Goal: Information Seeking & Learning: Learn about a topic

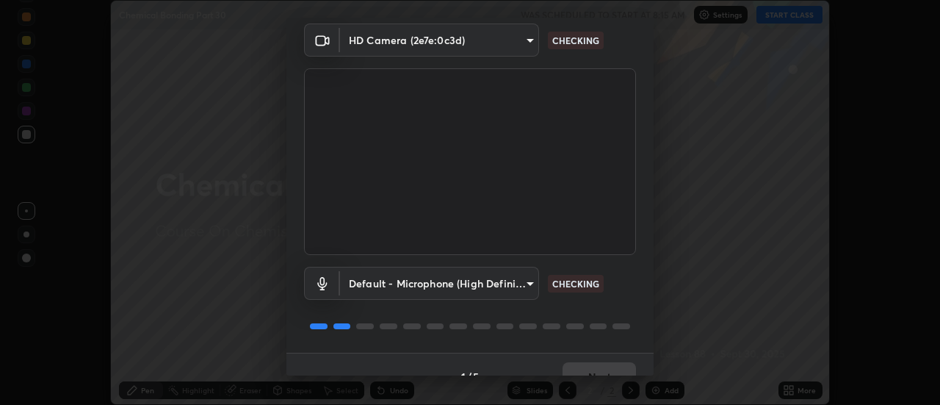
scroll to position [77, 0]
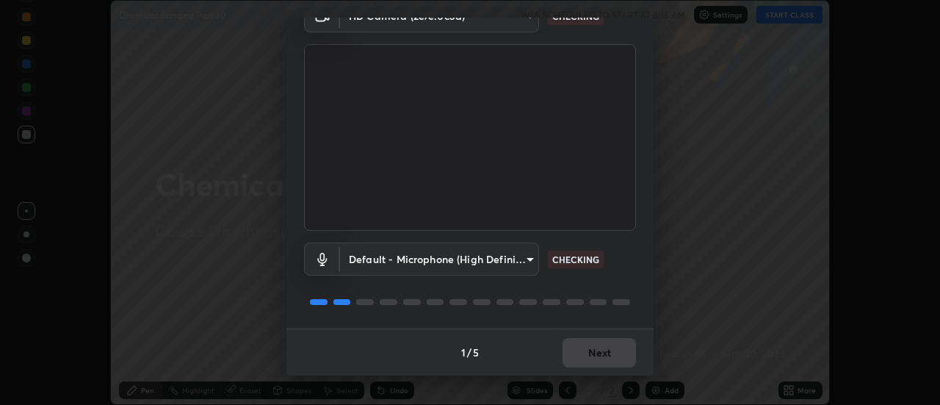
click at [591, 349] on div "1 / 5 Next" at bounding box center [469, 351] width 367 height 47
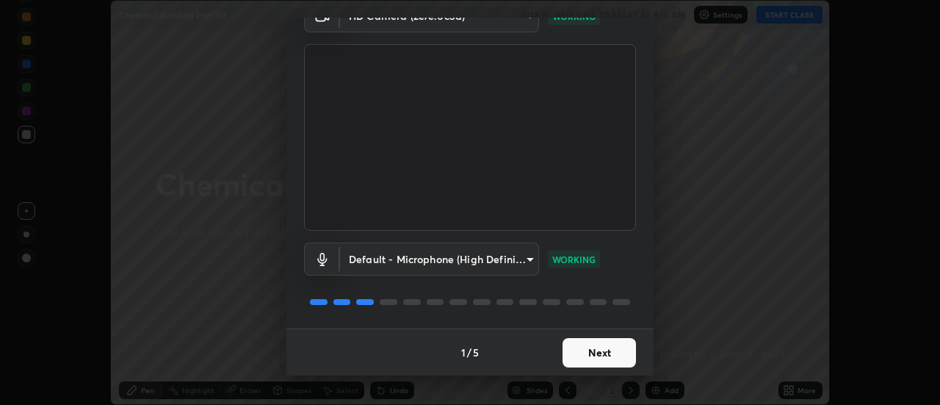
click at [613, 347] on button "Next" at bounding box center [599, 352] width 73 height 29
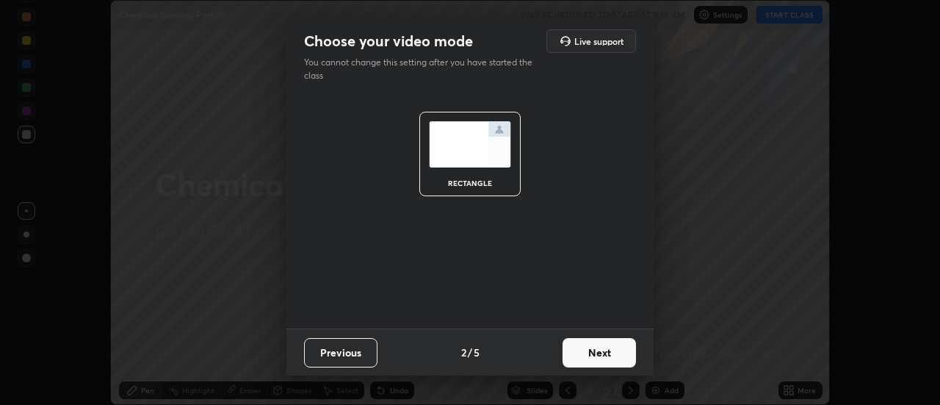
scroll to position [0, 0]
click at [614, 353] on button "Next" at bounding box center [599, 352] width 73 height 29
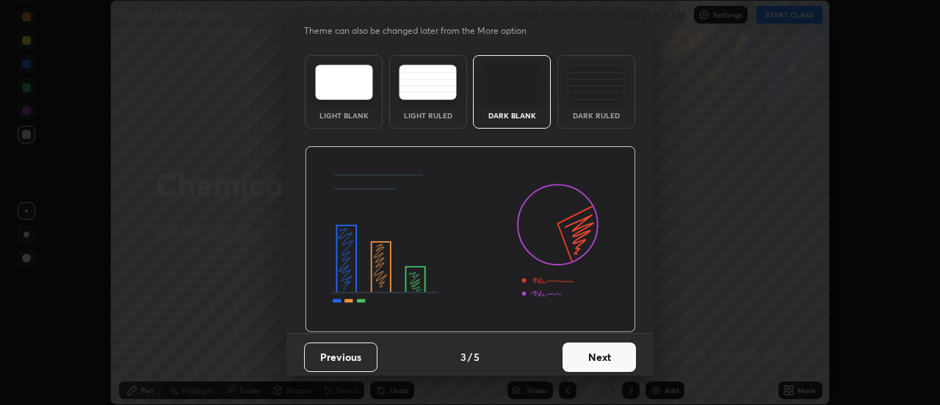
scroll to position [36, 0]
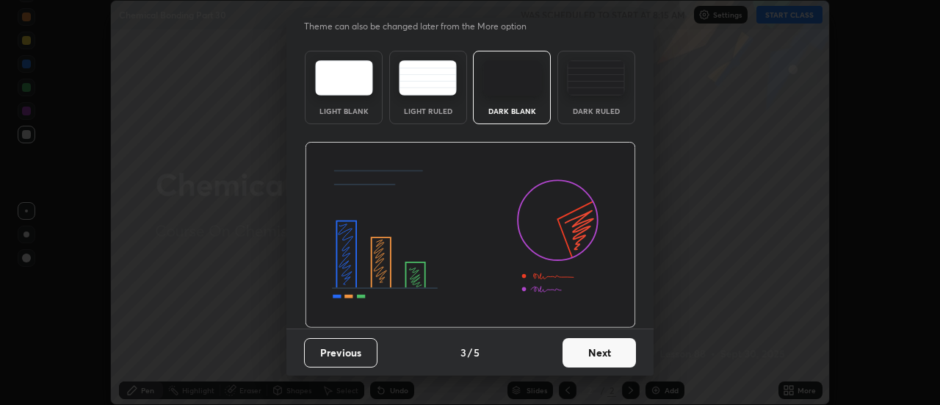
click at [610, 353] on button "Next" at bounding box center [599, 352] width 73 height 29
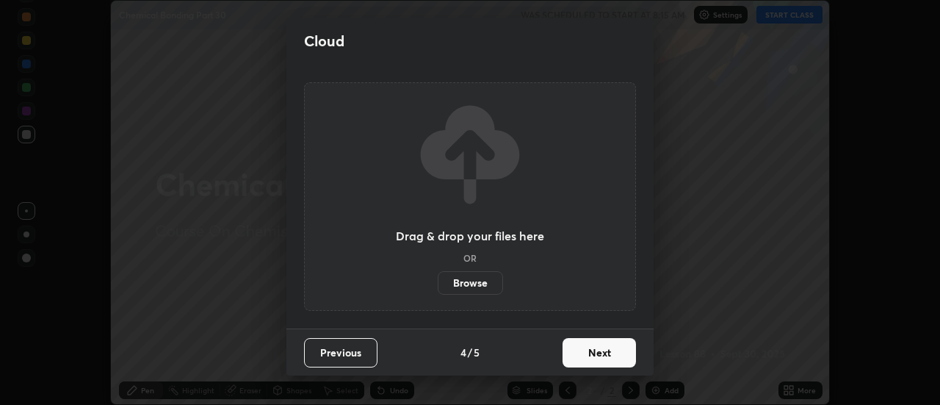
click at [604, 355] on button "Next" at bounding box center [599, 352] width 73 height 29
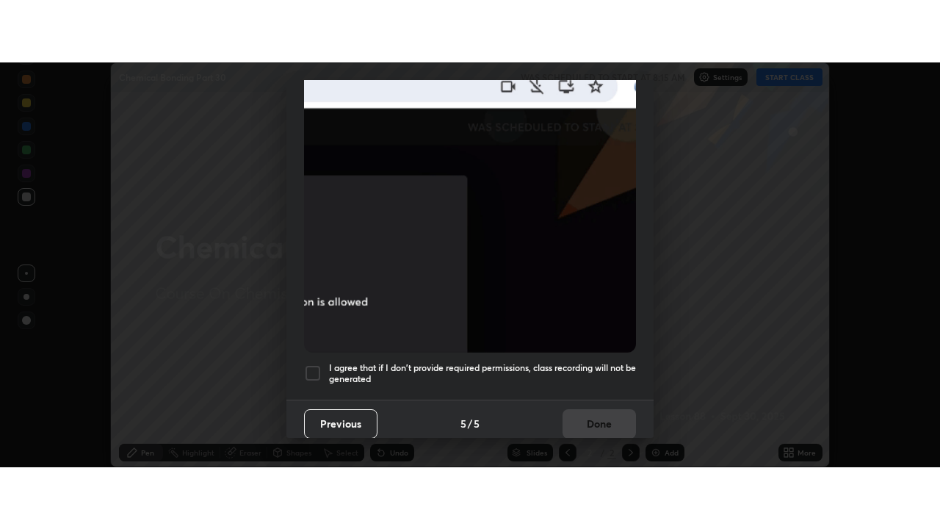
scroll to position [377, 0]
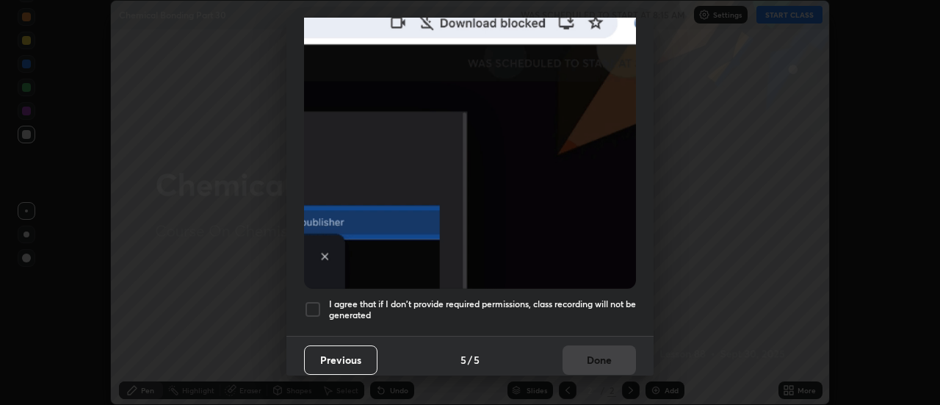
click at [599, 336] on div "Previous 5 / 5 Done" at bounding box center [469, 359] width 367 height 47
click at [611, 306] on h5 "I agree that if I don't provide required permissions, class recording will not …" at bounding box center [482, 309] width 307 height 23
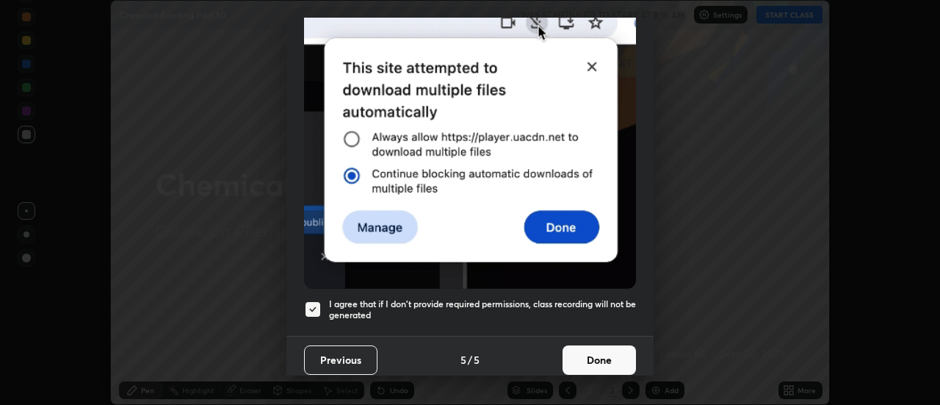
click at [605, 365] on button "Done" at bounding box center [599, 359] width 73 height 29
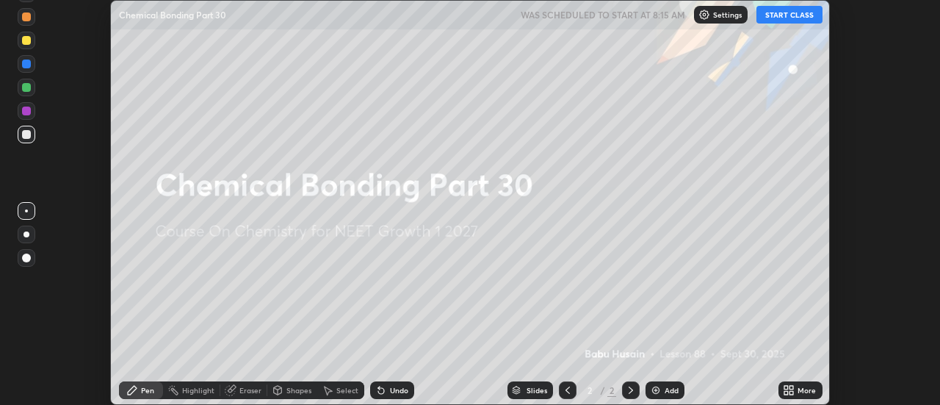
click at [801, 387] on div "More" at bounding box center [807, 389] width 18 height 7
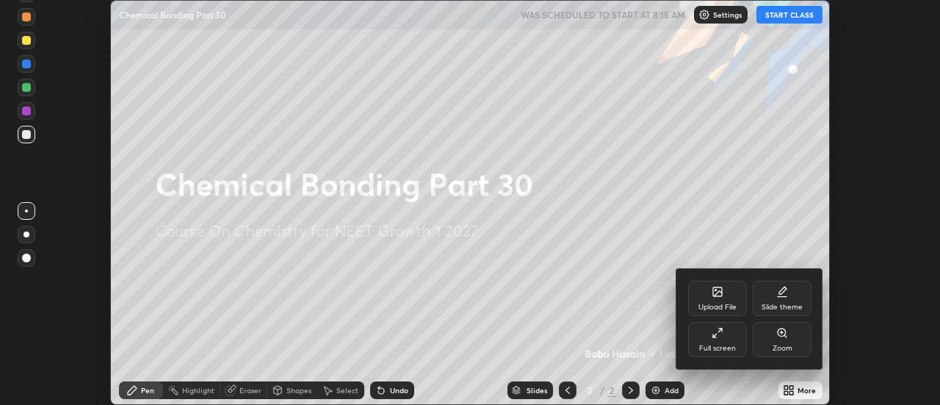
click at [723, 344] on div "Full screen" at bounding box center [717, 347] width 37 height 7
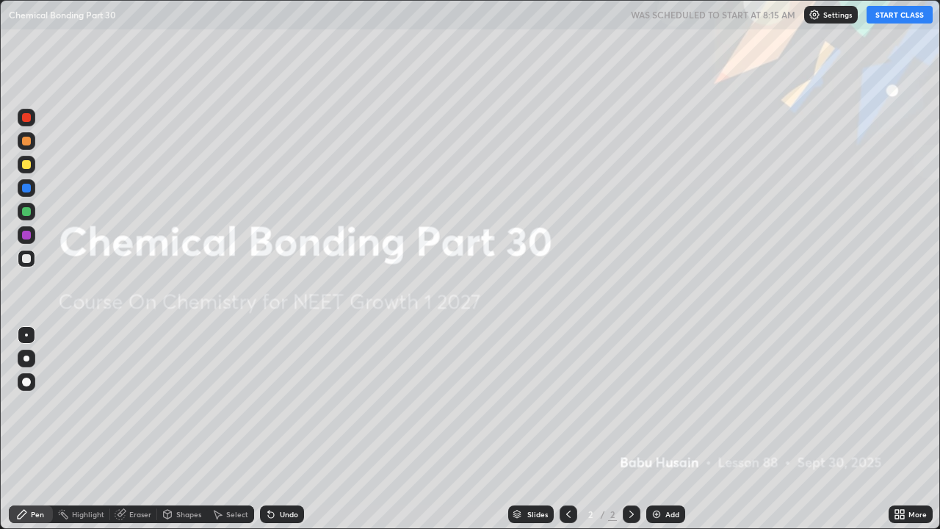
scroll to position [529, 940]
click at [903, 14] on button "START CLASS" at bounding box center [900, 15] width 66 height 18
click at [674, 404] on div "Add" at bounding box center [672, 513] width 14 height 7
